Goal: Task Accomplishment & Management: Complete application form

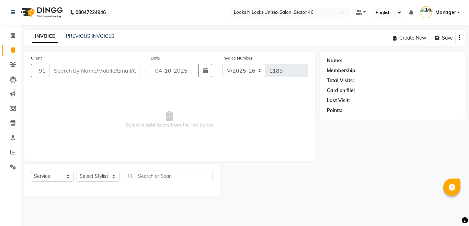
select select "3904"
select select "service"
click at [62, 68] on input "Client" at bounding box center [94, 70] width 91 height 13
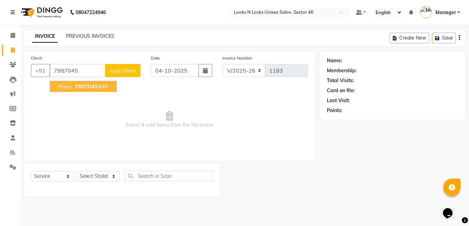
click at [96, 88] on span "7987045" at bounding box center [86, 86] width 24 height 7
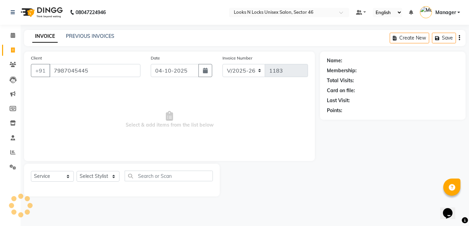
type input "7987045445"
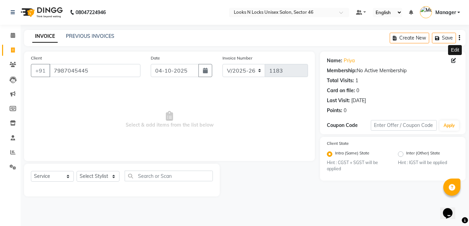
click at [453, 59] on icon at bounding box center [453, 60] width 5 height 5
select select "[DEMOGRAPHIC_DATA]"
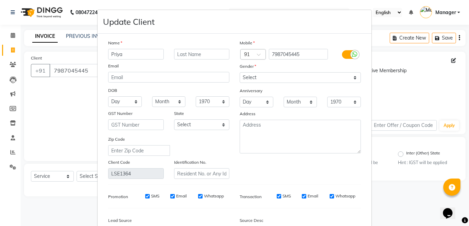
click at [111, 54] on input "Priya" at bounding box center [136, 54] width 56 height 11
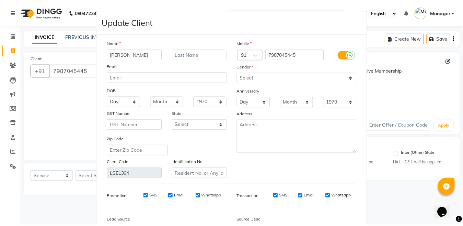
scroll to position [79, 0]
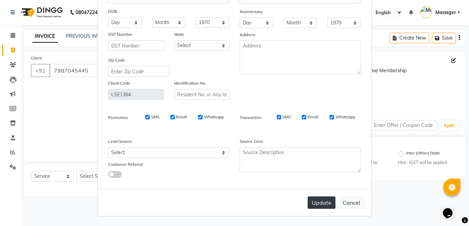
type input "[PERSON_NAME]"
click at [316, 200] on button "Update" at bounding box center [322, 202] width 28 height 12
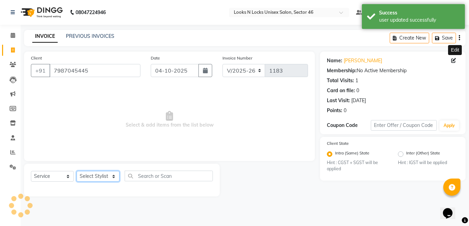
click at [92, 176] on select "Select Stylist [PERSON_NAME] Aalam Sheikh [PERSON_NAME] [PERSON_NAME] [PERSON_N…" at bounding box center [98, 176] width 43 height 11
click at [77, 171] on select "Select Stylist [PERSON_NAME] Aalam Sheikh [PERSON_NAME] [PERSON_NAME] [PERSON_N…" at bounding box center [98, 176] width 43 height 11
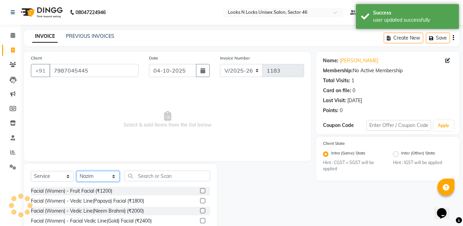
click at [93, 174] on select "Select Stylist [PERSON_NAME] Aalam Sheikh [PERSON_NAME] [PERSON_NAME] [PERSON_N…" at bounding box center [98, 176] width 43 height 11
select select "69067"
click at [77, 171] on select "Select Stylist [PERSON_NAME] Aalam Sheikh [PERSON_NAME] [PERSON_NAME] [PERSON_N…" at bounding box center [98, 176] width 43 height 11
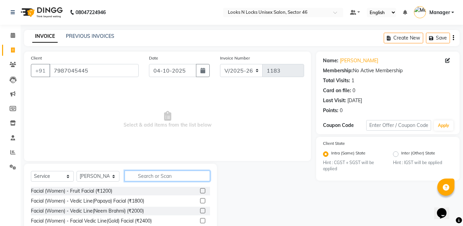
click at [162, 177] on input "text" at bounding box center [167, 175] width 85 height 11
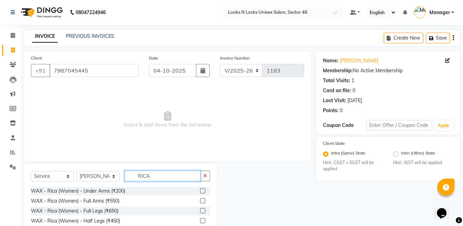
type input "RICA"
click at [200, 200] on label at bounding box center [202, 200] width 5 height 5
click at [200, 200] on input "checkbox" at bounding box center [202, 200] width 4 height 4
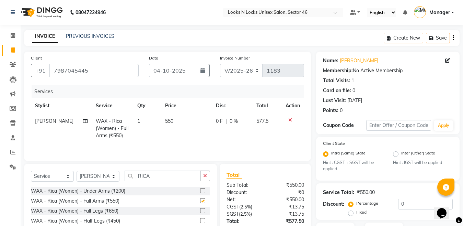
checkbox input "false"
click at [200, 209] on label at bounding box center [202, 210] width 5 height 5
click at [200, 209] on input "checkbox" at bounding box center [202, 210] width 4 height 4
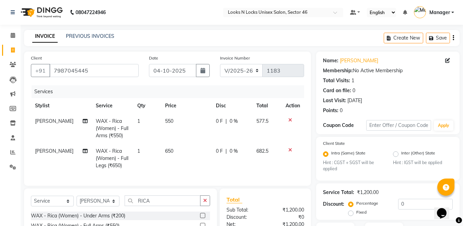
checkbox input "false"
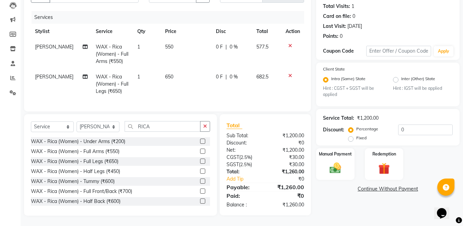
scroll to position [80, 0]
click at [158, 129] on input "RICA" at bounding box center [163, 126] width 76 height 11
type input "R"
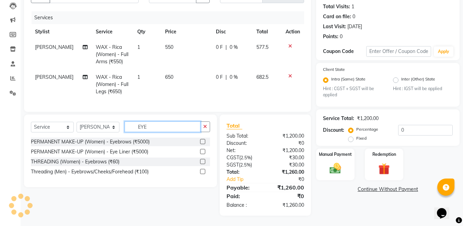
scroll to position [80, 0]
type input "EYE"
click at [202, 161] on label at bounding box center [202, 161] width 5 height 5
click at [202, 161] on input "checkbox" at bounding box center [202, 161] width 4 height 4
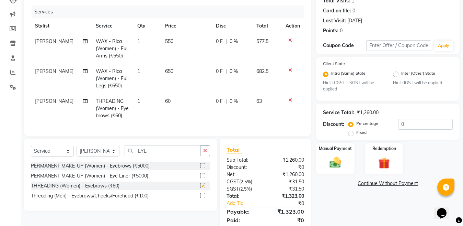
checkbox input "false"
click at [411, 126] on input "0" at bounding box center [425, 124] width 55 height 11
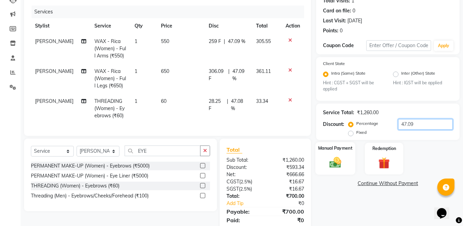
type input "47.09"
click at [336, 160] on img at bounding box center [335, 162] width 19 height 14
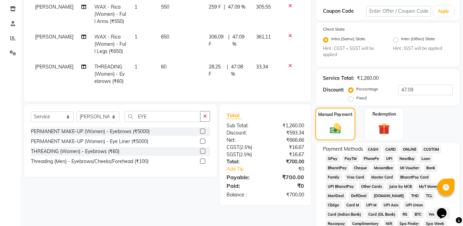
scroll to position [148, 0]
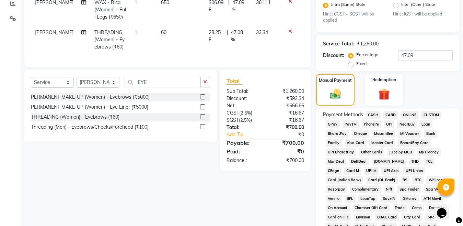
click at [404, 114] on span "ONLINE" at bounding box center [410, 115] width 18 height 8
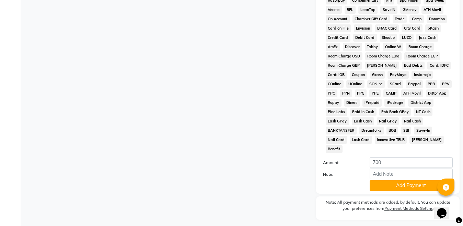
scroll to position [346, 0]
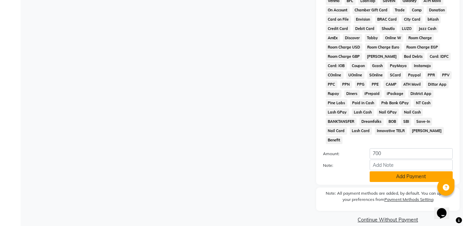
click at [401, 171] on button "Add Payment" at bounding box center [411, 176] width 83 height 11
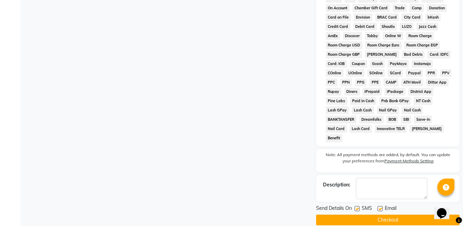
scroll to position [348, 0]
click at [370, 214] on button "Checkout" at bounding box center [387, 219] width 143 height 11
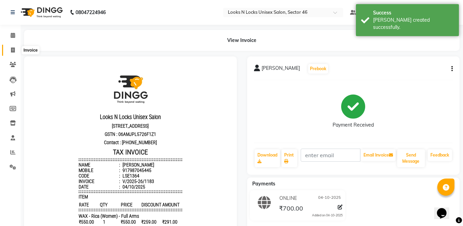
click at [12, 51] on icon at bounding box center [13, 49] width 4 height 5
select select "service"
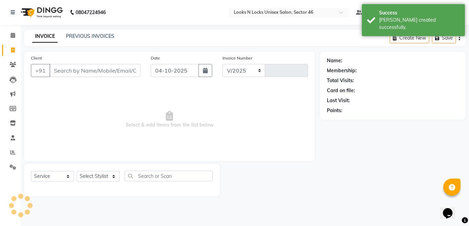
select select "3904"
type input "1184"
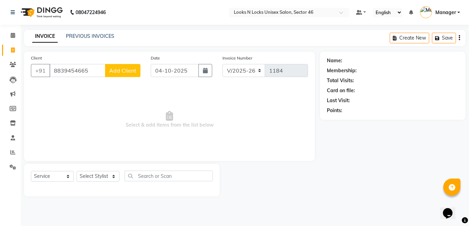
type input "8839454665"
click at [117, 70] on span "Add Client" at bounding box center [122, 70] width 27 height 7
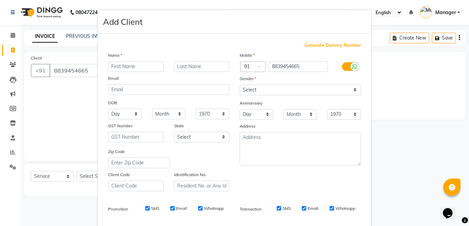
click at [127, 63] on input "text" at bounding box center [136, 66] width 56 height 11
type input "m"
type input "[PERSON_NAME]"
click at [257, 90] on select "Select [DEMOGRAPHIC_DATA] [DEMOGRAPHIC_DATA] Other Prefer Not To Say" at bounding box center [300, 89] width 121 height 11
select select "[DEMOGRAPHIC_DATA]"
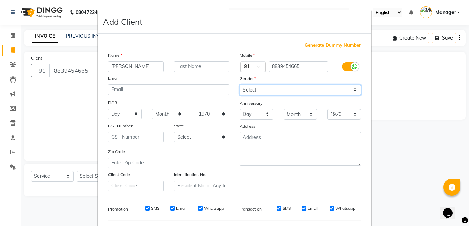
click at [240, 84] on select "Select [DEMOGRAPHIC_DATA] [DEMOGRAPHIC_DATA] Other Prefer Not To Say" at bounding box center [300, 89] width 121 height 11
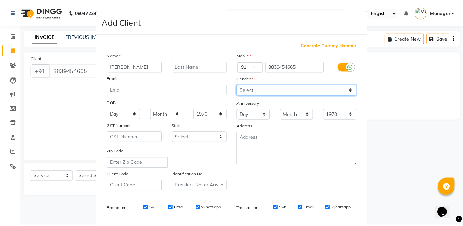
scroll to position [91, 0]
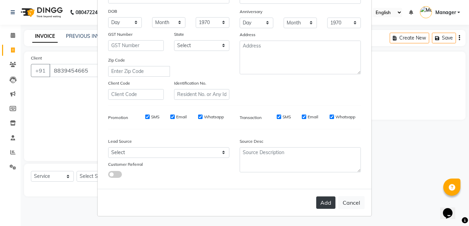
click at [324, 203] on button "Add" at bounding box center [325, 202] width 19 height 12
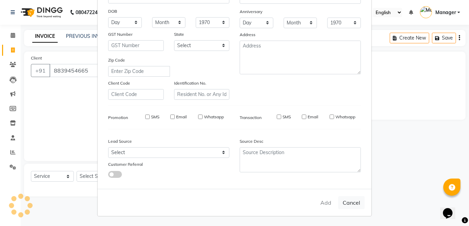
select select
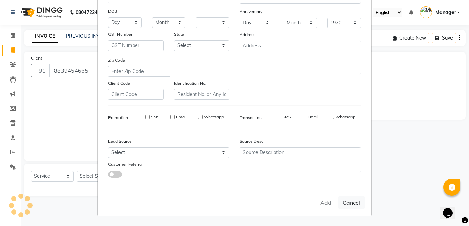
select select
checkbox input "false"
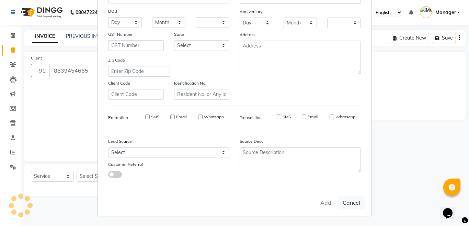
checkbox input "false"
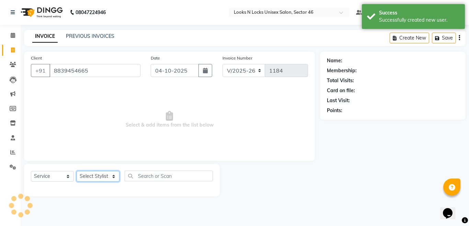
click at [85, 176] on select "Select Stylist [PERSON_NAME] Aalam Sheikh [PERSON_NAME] [PERSON_NAME] [PERSON_N…" at bounding box center [98, 176] width 43 height 11
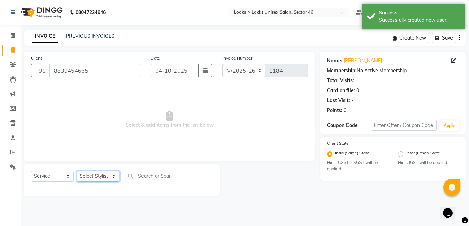
select select "67932"
click at [77, 171] on select "Select Stylist [PERSON_NAME] Aalam Sheikh [PERSON_NAME] [PERSON_NAME] [PERSON_N…" at bounding box center [98, 176] width 43 height 11
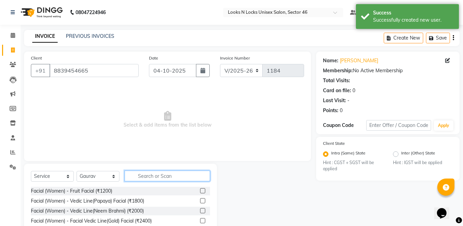
click at [161, 177] on input "text" at bounding box center [167, 175] width 85 height 11
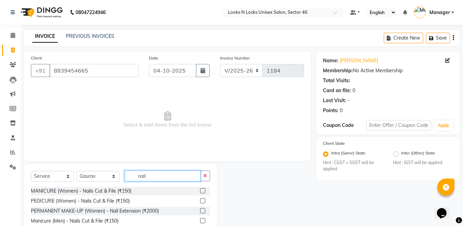
type input "nail"
click at [203, 209] on label at bounding box center [202, 210] width 5 height 5
click at [203, 209] on input "checkbox" at bounding box center [202, 210] width 4 height 4
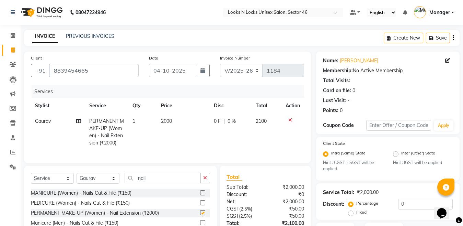
checkbox input "false"
click at [176, 123] on td "2000" at bounding box center [183, 131] width 53 height 37
select select "67932"
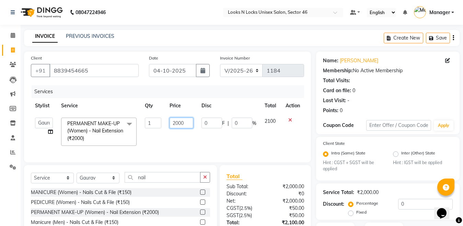
click at [191, 123] on input "2000" at bounding box center [182, 122] width 24 height 11
type input "2"
type input "7"
type input "1000"
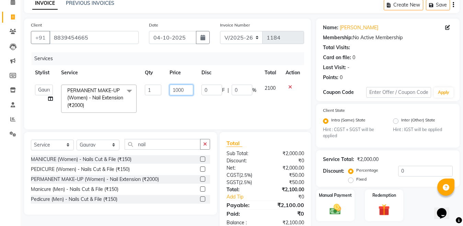
scroll to position [56, 0]
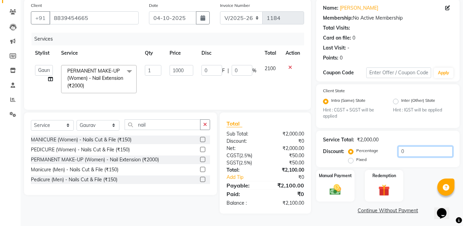
click at [421, 148] on input "0" at bounding box center [425, 151] width 55 height 11
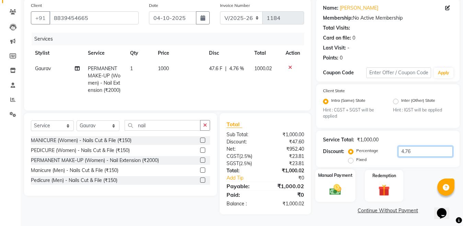
type input "4.76"
click at [331, 187] on img at bounding box center [335, 190] width 19 height 14
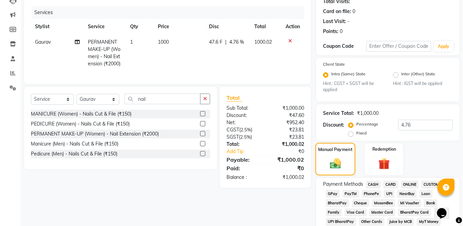
scroll to position [91, 0]
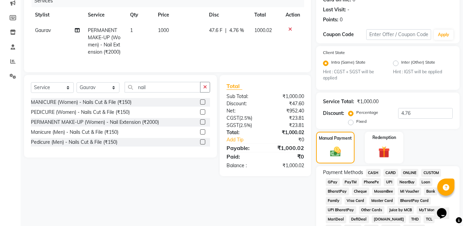
click at [411, 173] on span "ONLINE" at bounding box center [410, 173] width 18 height 8
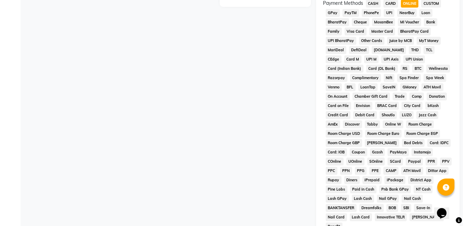
scroll to position [297, 0]
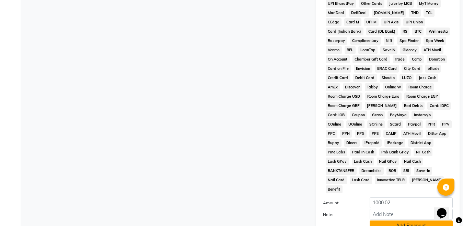
click at [405, 220] on button "Add Payment" at bounding box center [411, 225] width 83 height 11
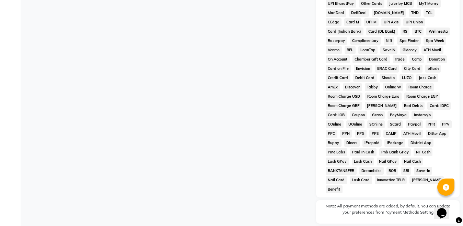
scroll to position [348, 0]
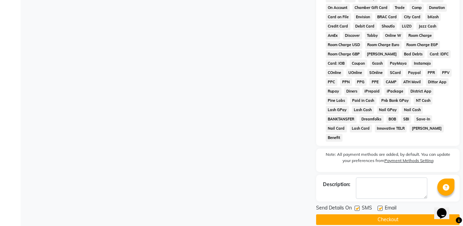
click at [388, 214] on button "Checkout" at bounding box center [387, 219] width 143 height 11
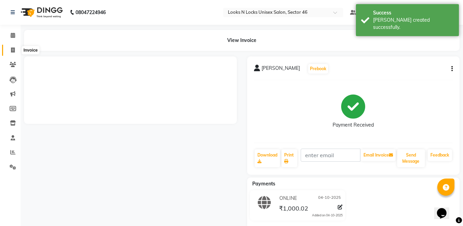
click at [14, 50] on icon at bounding box center [13, 49] width 4 height 5
select select "service"
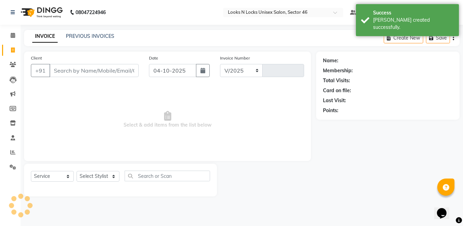
select select "3904"
type input "1185"
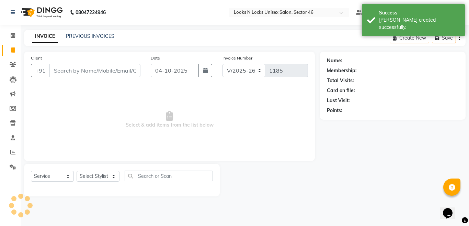
click at [112, 71] on input "Client" at bounding box center [94, 70] width 91 height 13
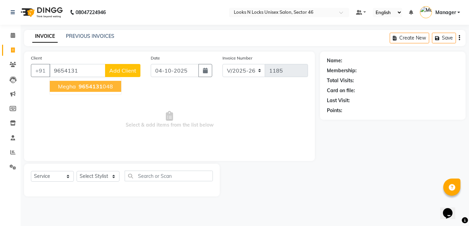
click at [103, 84] on ngb-highlight "9654131 048" at bounding box center [95, 86] width 36 height 7
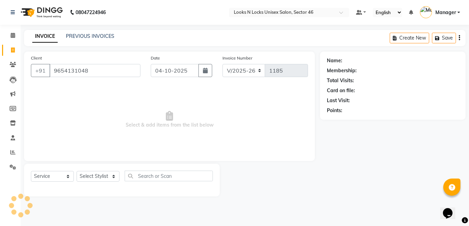
type input "9654131048"
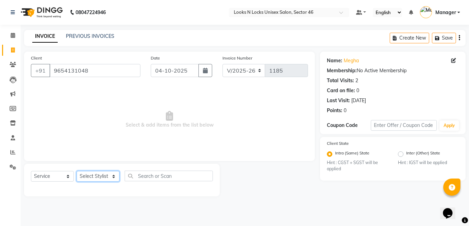
click at [88, 175] on select "Select Stylist [PERSON_NAME] Aalam Sheikh [PERSON_NAME] [PERSON_NAME] [PERSON_N…" at bounding box center [98, 176] width 43 height 11
select select "69067"
click at [77, 171] on select "Select Stylist [PERSON_NAME] Aalam Sheikh [PERSON_NAME] [PERSON_NAME] [PERSON_N…" at bounding box center [98, 176] width 43 height 11
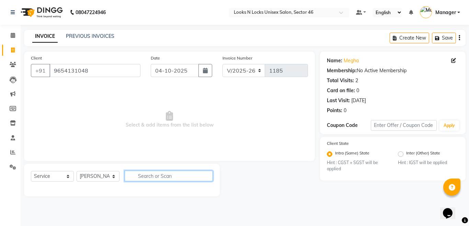
click at [170, 177] on input "text" at bounding box center [169, 175] width 88 height 11
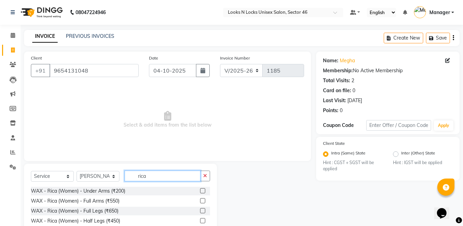
type input "rica"
click at [200, 199] on label at bounding box center [202, 200] width 5 height 5
click at [200, 199] on input "checkbox" at bounding box center [202, 200] width 4 height 4
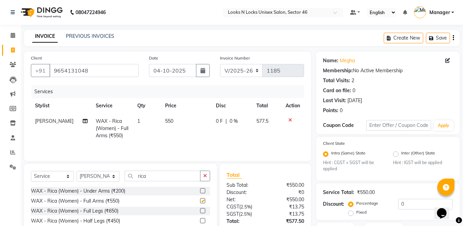
checkbox input "false"
click at [200, 211] on label at bounding box center [202, 210] width 5 height 5
click at [200, 211] on input "checkbox" at bounding box center [202, 210] width 4 height 4
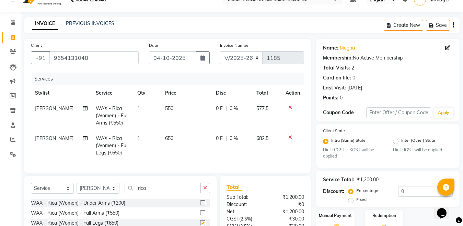
checkbox input "false"
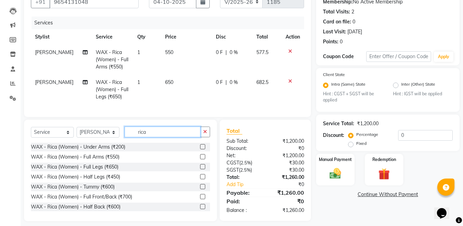
click at [152, 137] on input "rica" at bounding box center [163, 131] width 76 height 11
type input "r"
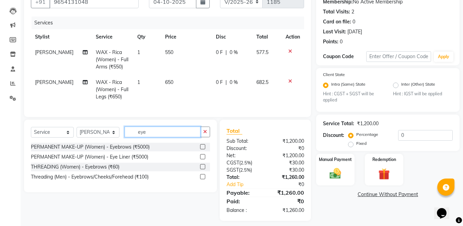
type input "eye"
click at [202, 169] on label at bounding box center [202, 166] width 5 height 5
click at [202, 169] on input "checkbox" at bounding box center [202, 166] width 4 height 4
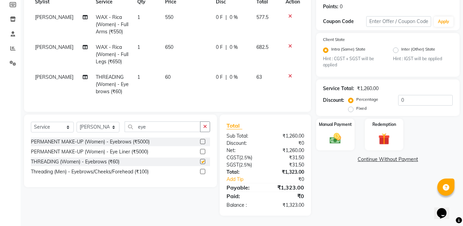
checkbox input "false"
click at [97, 127] on select "Select Stylist [PERSON_NAME] Aalam Sheikh [PERSON_NAME] [PERSON_NAME] [PERSON_N…" at bounding box center [98, 127] width 43 height 11
select select "59684"
click at [77, 122] on select "Select Stylist [PERSON_NAME] Aalam Sheikh [PERSON_NAME] [PERSON_NAME] [PERSON_N…" at bounding box center [98, 127] width 43 height 11
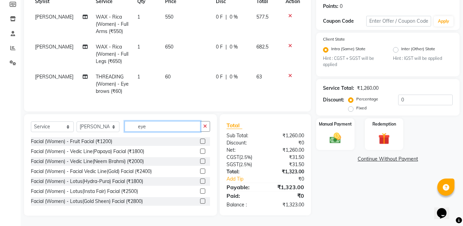
click at [174, 125] on input "eye" at bounding box center [163, 126] width 76 height 11
type input "e"
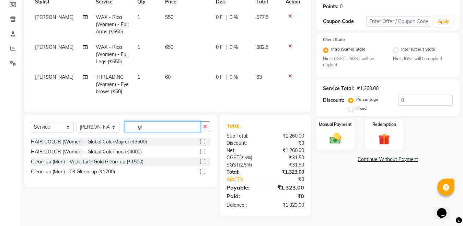
type input "gl"
click at [201, 152] on label at bounding box center [202, 151] width 5 height 5
click at [201, 152] on input "checkbox" at bounding box center [202, 151] width 4 height 4
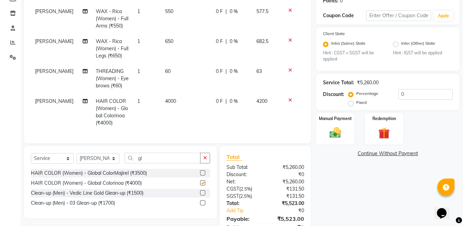
checkbox input "false"
click at [162, 161] on input "gl" at bounding box center [163, 157] width 76 height 11
type input "g"
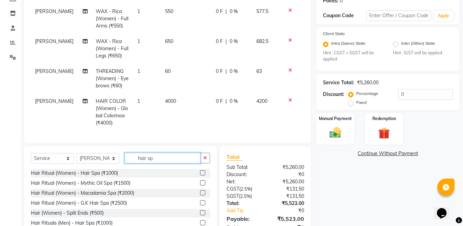
type input "hair sp"
click at [200, 175] on label at bounding box center [202, 172] width 5 height 5
click at [200, 175] on input "checkbox" at bounding box center [202, 173] width 4 height 4
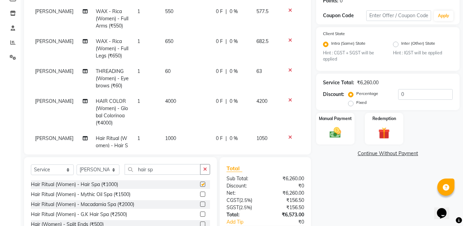
checkbox input "false"
click at [94, 170] on select "Select Stylist [PERSON_NAME] Aalam Sheikh [PERSON_NAME] [PERSON_NAME] [PERSON_N…" at bounding box center [98, 169] width 43 height 11
select select "25656"
click at [77, 164] on select "Select Stylist [PERSON_NAME] Aalam Sheikh [PERSON_NAME] [PERSON_NAME] [PERSON_N…" at bounding box center [98, 169] width 43 height 11
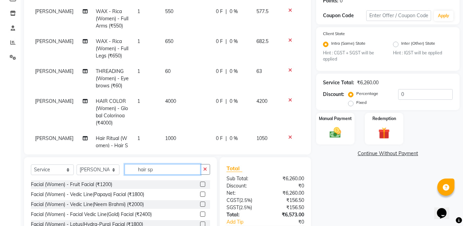
click at [174, 168] on input "hair sp" at bounding box center [163, 169] width 76 height 11
type input "h"
type input "nail"
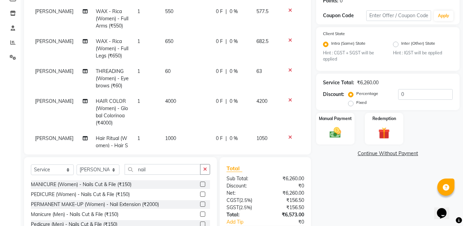
click at [204, 203] on label at bounding box center [202, 203] width 5 height 5
click at [204, 203] on input "checkbox" at bounding box center [202, 204] width 4 height 4
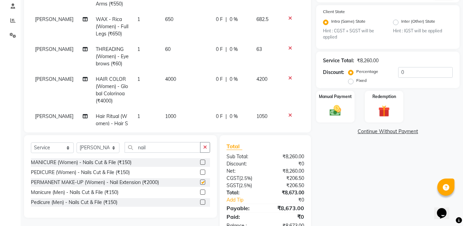
checkbox input "false"
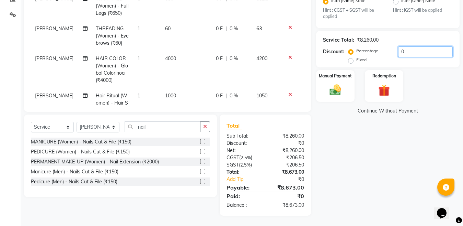
click at [416, 50] on input "0" at bounding box center [425, 51] width 55 height 11
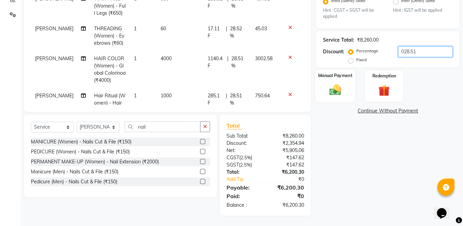
type input "028.51"
click at [337, 90] on img at bounding box center [335, 90] width 19 height 14
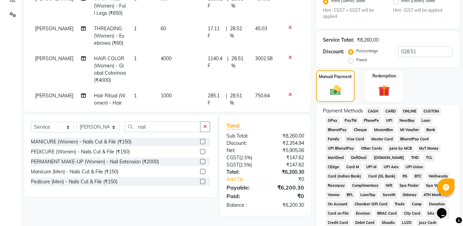
click at [407, 111] on span "ONLINE" at bounding box center [410, 111] width 18 height 8
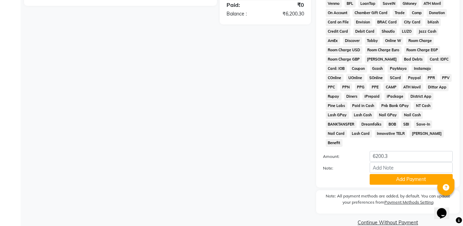
scroll to position [346, 0]
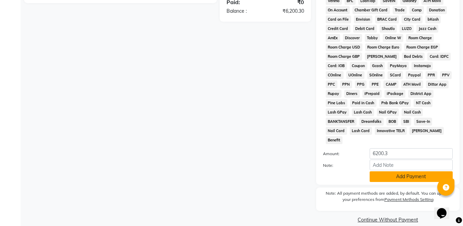
click at [401, 171] on button "Add Payment" at bounding box center [411, 176] width 83 height 11
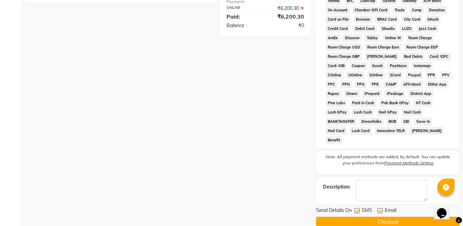
click at [395, 216] on button "Checkout" at bounding box center [387, 221] width 143 height 11
